Goal: Use online tool/utility: Utilize a website feature to perform a specific function

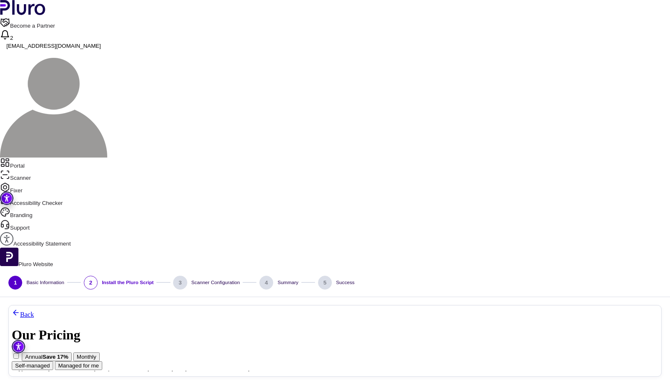
click at [64, 276] on div "1 Basic Information" at bounding box center [36, 283] width 56 height 14
click at [98, 276] on div "2" at bounding box center [91, 283] width 14 height 14
click at [22, 276] on div "1" at bounding box center [15, 283] width 14 height 14
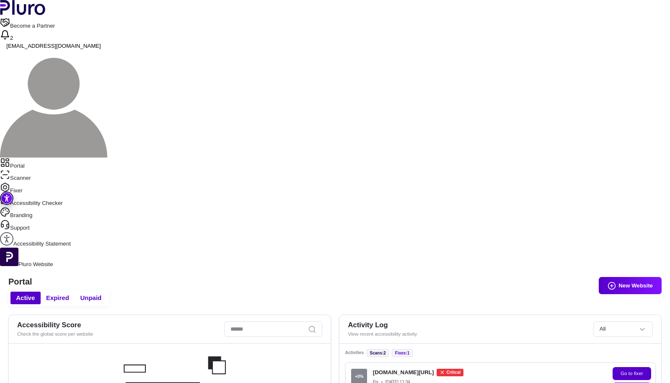
click at [28, 170] on link "Scanner" at bounding box center [335, 176] width 670 height 13
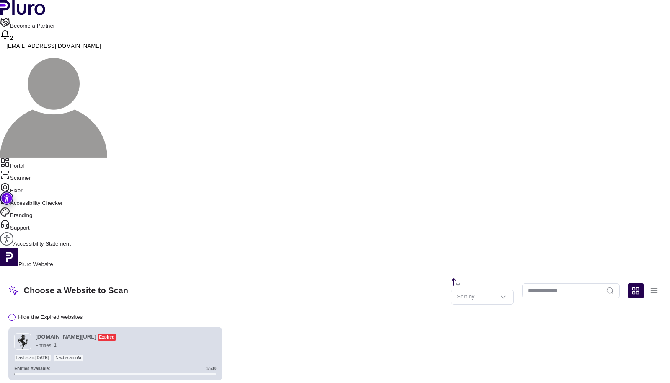
click at [15, 314] on span at bounding box center [11, 317] width 7 height 7
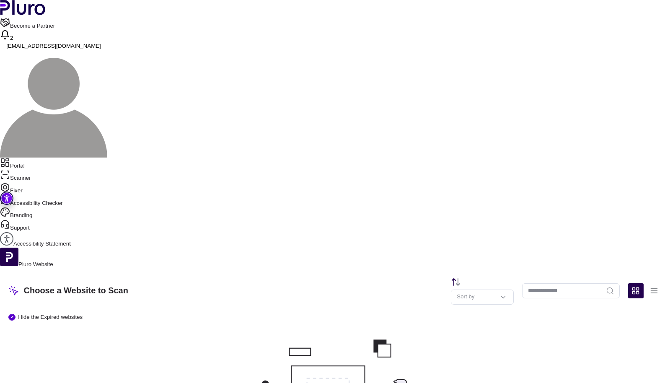
click at [43, 195] on link "Accessibility Checker" at bounding box center [335, 201] width 670 height 13
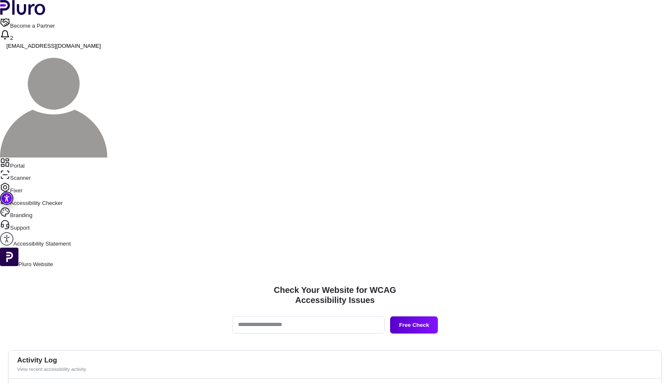
click at [36, 182] on link "Fixer" at bounding box center [335, 188] width 670 height 13
